Goal: Task Accomplishment & Management: Complete application form

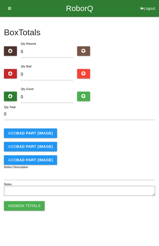
type input "2"
type input "24"
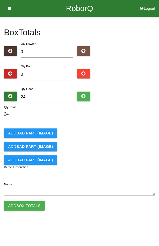
click at [101, 133] on div "Add BAD PART (IMAGE)" at bounding box center [79, 133] width 151 height 9
click at [30, 202] on button "Add Box Totals" at bounding box center [24, 205] width 41 height 9
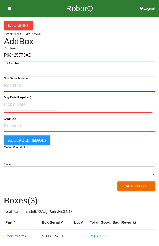
type input "P68425775AD"
click at [11, 80] on label "Box Serial Number" at bounding box center [16, 78] width 25 height 4
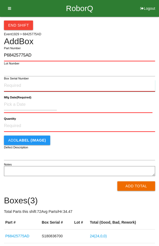
click at [11, 80] on input "Box Serial Number" at bounding box center [79, 86] width 151 height 12
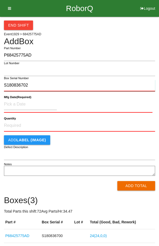
type input "S180836702"
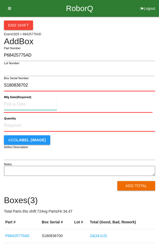
click at [18, 103] on input at bounding box center [30, 104] width 53 height 11
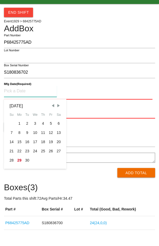
click at [50, 163] on div "26" at bounding box center [51, 164] width 8 height 9
type input "[DATE]"
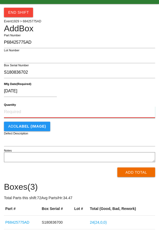
click at [80, 127] on input "Quantity" at bounding box center [79, 125] width 151 height 12
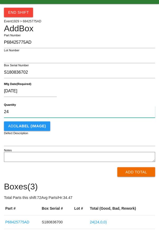
type input "24"
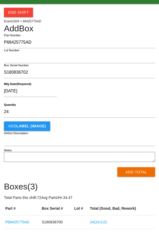
click at [115, 105] on div "[DATE]" at bounding box center [78, 105] width 148 height 13
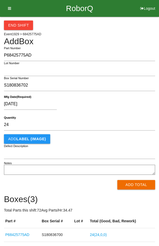
click at [140, 186] on button "Add Total" at bounding box center [136, 184] width 38 height 9
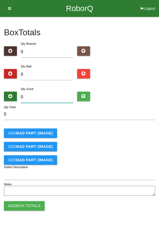
click at [52, 96] on input "0" at bounding box center [47, 97] width 52 height 11
type input "2"
type input "24"
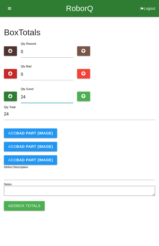
type input "24"
click at [102, 129] on div "Add BAD PART (IMAGE)" at bounding box center [79, 133] width 151 height 9
click at [25, 205] on button "Add Box Totals" at bounding box center [24, 205] width 41 height 9
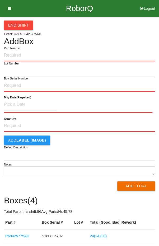
click at [82, 55] on input "Part Number" at bounding box center [79, 56] width 151 height 12
type input "P68425775AD"
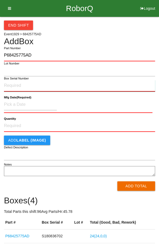
click at [35, 88] on input "Box Serial Number" at bounding box center [79, 86] width 151 height 12
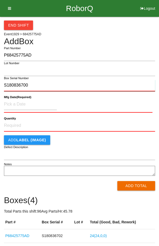
type input "S180836700"
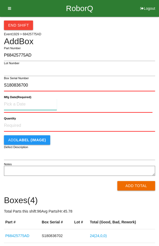
click at [16, 104] on input at bounding box center [30, 104] width 53 height 11
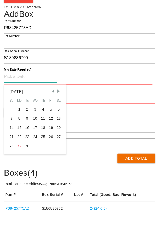
click at [49, 165] on div "26" at bounding box center [51, 164] width 8 height 9
type input "[DATE]"
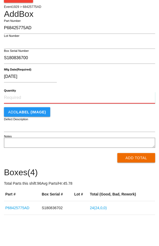
click at [102, 124] on input "Quantity" at bounding box center [79, 125] width 151 height 12
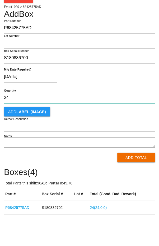
type input "24"
click at [135, 103] on div "[DATE]" at bounding box center [78, 105] width 148 height 13
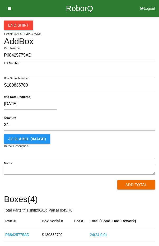
click at [134, 187] on button "Add Total" at bounding box center [136, 184] width 38 height 9
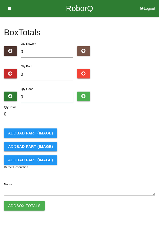
click at [54, 95] on input "0" at bounding box center [47, 97] width 52 height 11
type input "2"
type input "24"
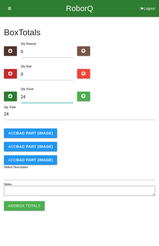
type input "24"
click at [99, 134] on div "Add BAD PART (IMAGE)" at bounding box center [79, 133] width 151 height 9
click at [28, 207] on button "Add Box Totals" at bounding box center [24, 205] width 41 height 9
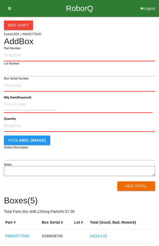
click at [134, 33] on div "End Shift Event 1929 > 68425775AD Add Box Part Number Lot Number Box Serial Num…" at bounding box center [79, 157] width 151 height 281
click at [7, 7] on icon at bounding box center [7, 8] width 7 height 17
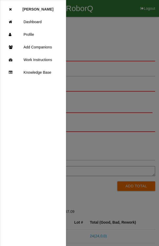
click at [103, 33] on div at bounding box center [79, 148] width 159 height 296
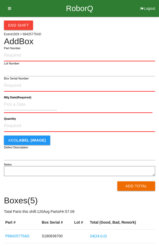
click at [19, 22] on button "End Shift" at bounding box center [18, 25] width 29 height 9
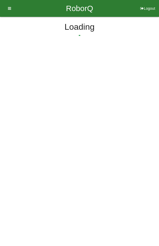
select select "2"
select select "26"
select select "2"
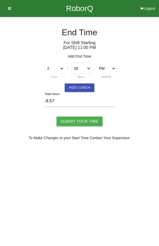
click at [84, 68] on select "00 01 02 03 04 05 06 07 08 09 10 11 12 13 14 15 16 17 18 19 20 21 22 23 24 25 2…" at bounding box center [81, 68] width 20 height 11
select select "30"
type input "-8.50"
click at [83, 122] on input "Submit Your Time" at bounding box center [79, 121] width 46 height 9
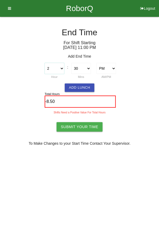
click at [59, 66] on select "1 2 3 4 5 6 7 8 9 10 11 12" at bounding box center [55, 68] width 20 height 11
select select "12"
type input "-10.50"
click at [82, 67] on select "00 01 02 03 04 05 06 07 08 09 10 11 12 13 14 15 16 17 18 19 20 21 22 23 24 25 2…" at bounding box center [81, 68] width 20 height 11
select select "0"
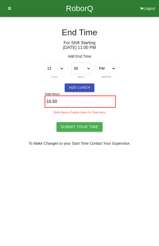
type input "-11.00"
click at [109, 69] on select "AM PM" at bounding box center [106, 68] width 20 height 11
select select "1"
type input "-23.00"
click at [110, 68] on select "AM PM" at bounding box center [106, 68] width 20 height 11
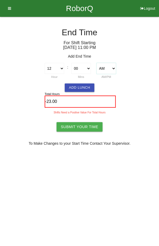
select select "2"
type input "-11.00"
click at [58, 69] on select "1 2 3 4 5 6 7 8 9 10 11 12" at bounding box center [55, 68] width 20 height 11
select select "1"
type input "-10.00"
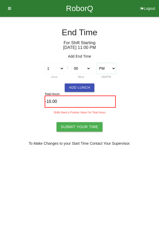
click at [108, 67] on select "AM PM" at bounding box center [106, 68] width 20 height 11
select select "1"
type input "-22.00"
click at [60, 69] on select "1 2 3 4 5 6 7 8 9 10 11 12" at bounding box center [55, 68] width 20 height 11
select select "5"
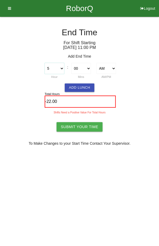
type input "-18.00"
click at [86, 67] on select "00 01 02 03 04 05 06 07 08 09 10 11 12 13 14 15 16 17 18 19 20 21 22 23 24 25 2…" at bounding box center [81, 68] width 20 height 11
click at [136, 68] on div "1 2 3 4 5 6 7 8 9 10 11 12 Hour : 00 01 02 03 04 05 06 07 08 09 10 11 12 13 14 …" at bounding box center [79, 71] width 151 height 17
click at [106, 67] on select "AM PM" at bounding box center [106, 68] width 20 height 11
select select "2"
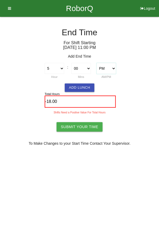
type input "-6.00"
click at [59, 67] on select "1 2 3 4 5 6 7 8 9 10 11 12" at bounding box center [55, 68] width 20 height 11
select select "11"
type input "0.00"
click at [53, 65] on select "1 2 3 4 5 6 7 8 9 10 11 12" at bounding box center [55, 68] width 20 height 11
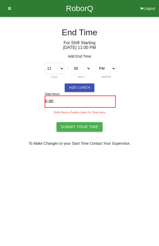
select select "12"
type input "-11.00"
click at [109, 69] on select "AM PM" at bounding box center [106, 68] width 20 height 11
select select "1"
type input "-23.00"
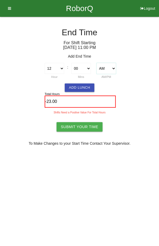
click at [107, 69] on select "AM PM" at bounding box center [106, 68] width 20 height 11
click at [56, 66] on select "1 2 3 4 5 6 7 8 9 10 11 12" at bounding box center [55, 68] width 20 height 11
select select "11"
type input "-12.00"
click at [108, 69] on select "AM PM" at bounding box center [106, 68] width 20 height 11
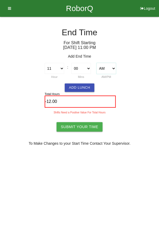
select select "2"
type input "0.00"
click at [81, 126] on input "Submit Your Time" at bounding box center [79, 126] width 46 height 9
type input "Processing..."
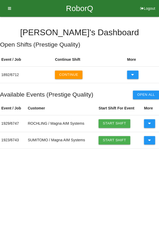
click at [72, 74] on button "Continue" at bounding box center [68, 75] width 27 height 8
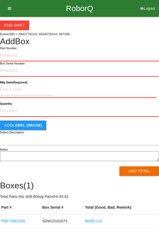
click at [135, 36] on div "End Shift Event 1892 > 68427781AA; 68340793AA, 687288... Add Box Part Number Bo…" at bounding box center [79, 123] width 159 height 212
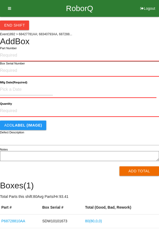
click at [16, 54] on input "Part Number" at bounding box center [79, 56] width 159 height 12
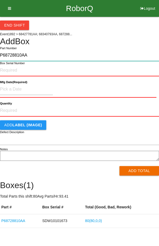
type input "P68728810AA"
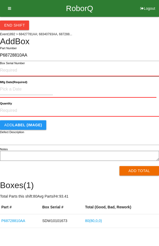
click at [38, 68] on input "Box Serial Number" at bounding box center [79, 71] width 159 height 12
click at [113, 70] on input "Box Serial Number" at bounding box center [79, 71] width 159 height 12
type input "SDW10101671"
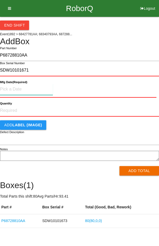
click at [10, 88] on input at bounding box center [26, 89] width 53 height 11
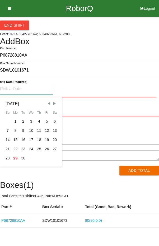
click at [40, 139] on div "18" at bounding box center [39, 139] width 8 height 9
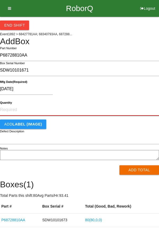
click at [84, 108] on input "Quantity" at bounding box center [79, 110] width 159 height 12
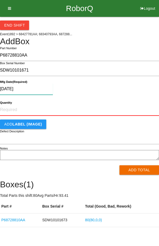
click at [36, 91] on input "[DATE]" at bounding box center [26, 89] width 53 height 11
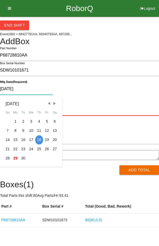
click at [49, 104] on span "Previous Month" at bounding box center [48, 103] width 5 height 5
click at [50, 104] on span "Previous Month" at bounding box center [48, 103] width 5 height 5
click at [48, 139] on div "18" at bounding box center [47, 139] width 8 height 9
type input "[DATE]"
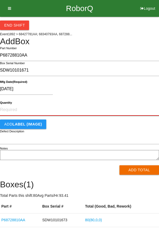
click at [74, 110] on input "Quantity" at bounding box center [79, 110] width 159 height 12
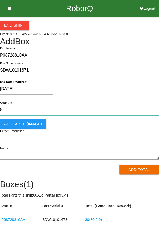
type input "8"
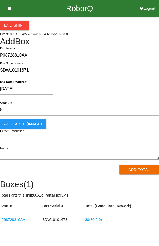
click at [124, 90] on div "[DATE]" at bounding box center [78, 90] width 156 height 13
click at [142, 171] on button "Add Total" at bounding box center [139, 169] width 40 height 9
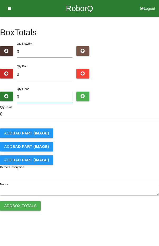
click at [39, 95] on input "0" at bounding box center [45, 97] width 56 height 11
type input "8"
click at [142, 131] on div "Add BAD PART (IMAGE)" at bounding box center [79, 133] width 159 height 9
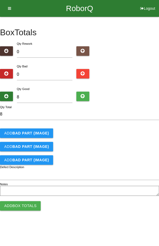
click at [19, 202] on button "Add Box Totals" at bounding box center [20, 205] width 41 height 9
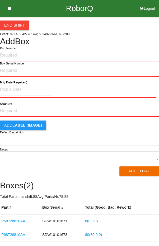
click at [129, 38] on h4 "Add Box" at bounding box center [79, 41] width 159 height 9
click at [77, 43] on h4 "Add Box" at bounding box center [79, 41] width 159 height 9
click at [6, 23] on button "End Shift" at bounding box center [14, 25] width 29 height 9
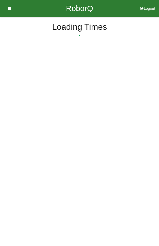
select select "2"
select select "46"
select select "2"
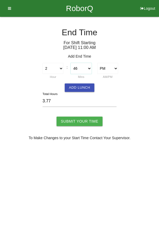
click at [81, 67] on select "00 01 02 03 04 05 06 07 08 09 10 11 12 13 14 15 16 17 18 19 20 21 22 23 24 25 2…" at bounding box center [80, 68] width 21 height 11
select select "45"
type input "3.75"
click at [82, 121] on input "Submit Your Time" at bounding box center [79, 121] width 46 height 9
type input "Processing..."
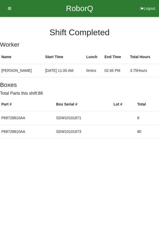
click at [146, 4] on button "Logout" at bounding box center [147, 2] width 23 height 4
select select "Worker"
